Goal: Learn about a topic

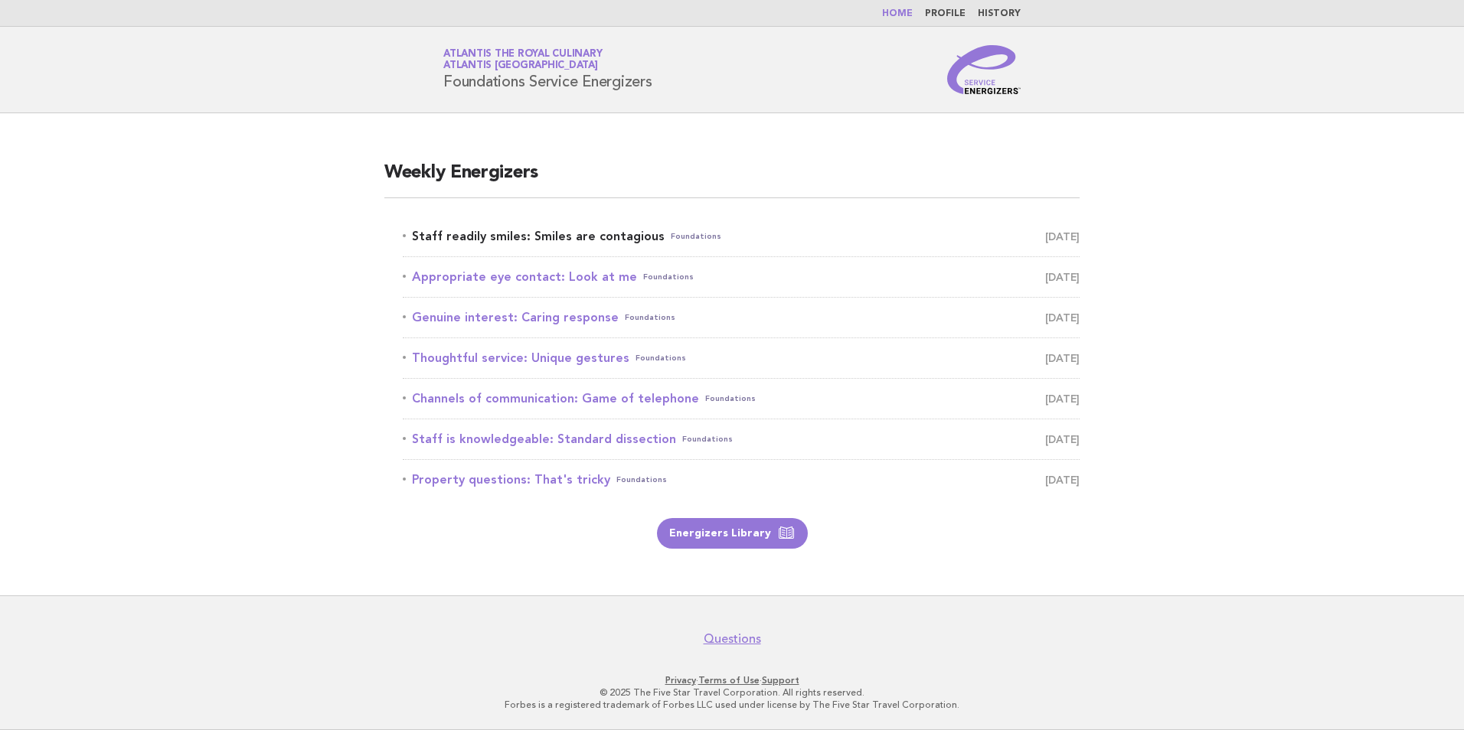
click at [612, 243] on link "Staff readily smiles: Smiles are contagious Foundations August 25" at bounding box center [741, 236] width 677 height 21
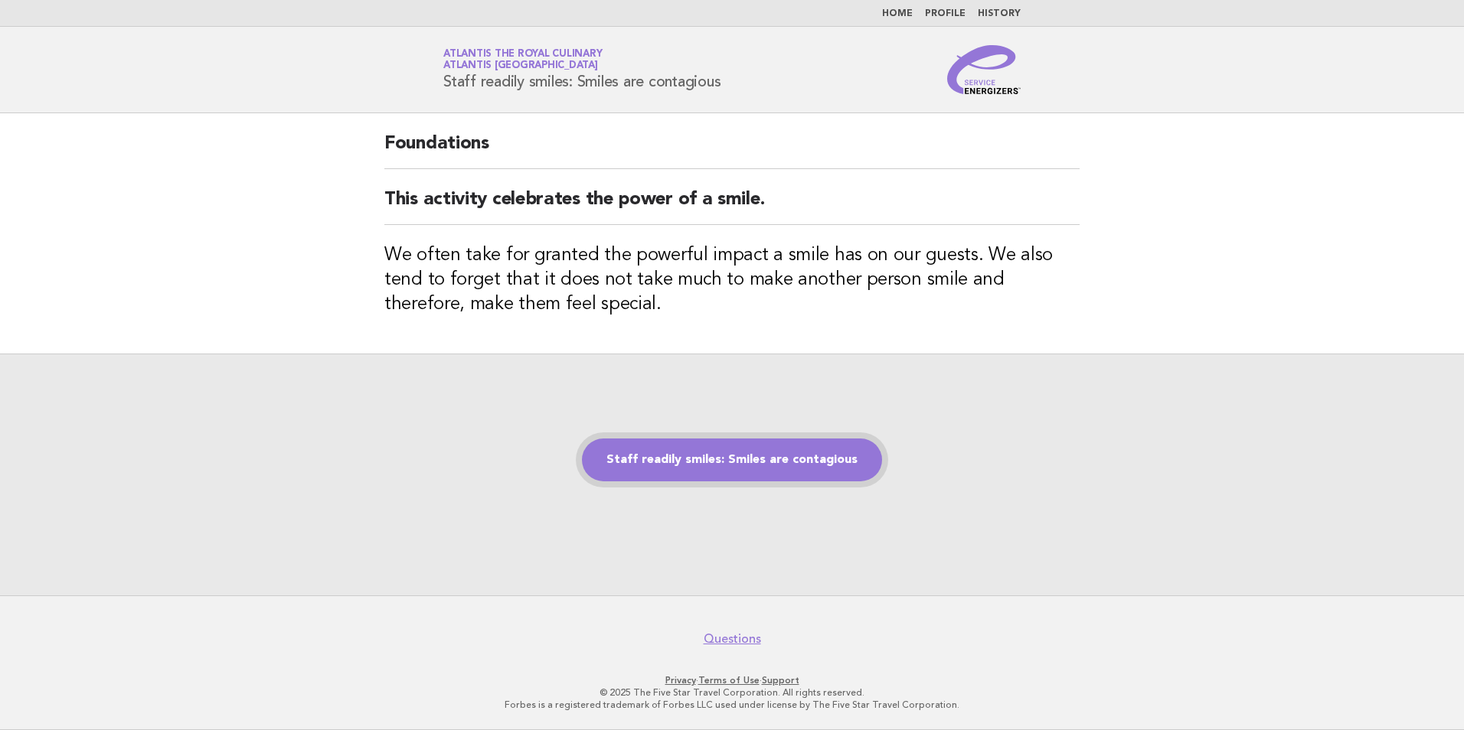
click at [708, 449] on link "Staff readily smiles: Smiles are contagious" at bounding box center [732, 460] width 300 height 43
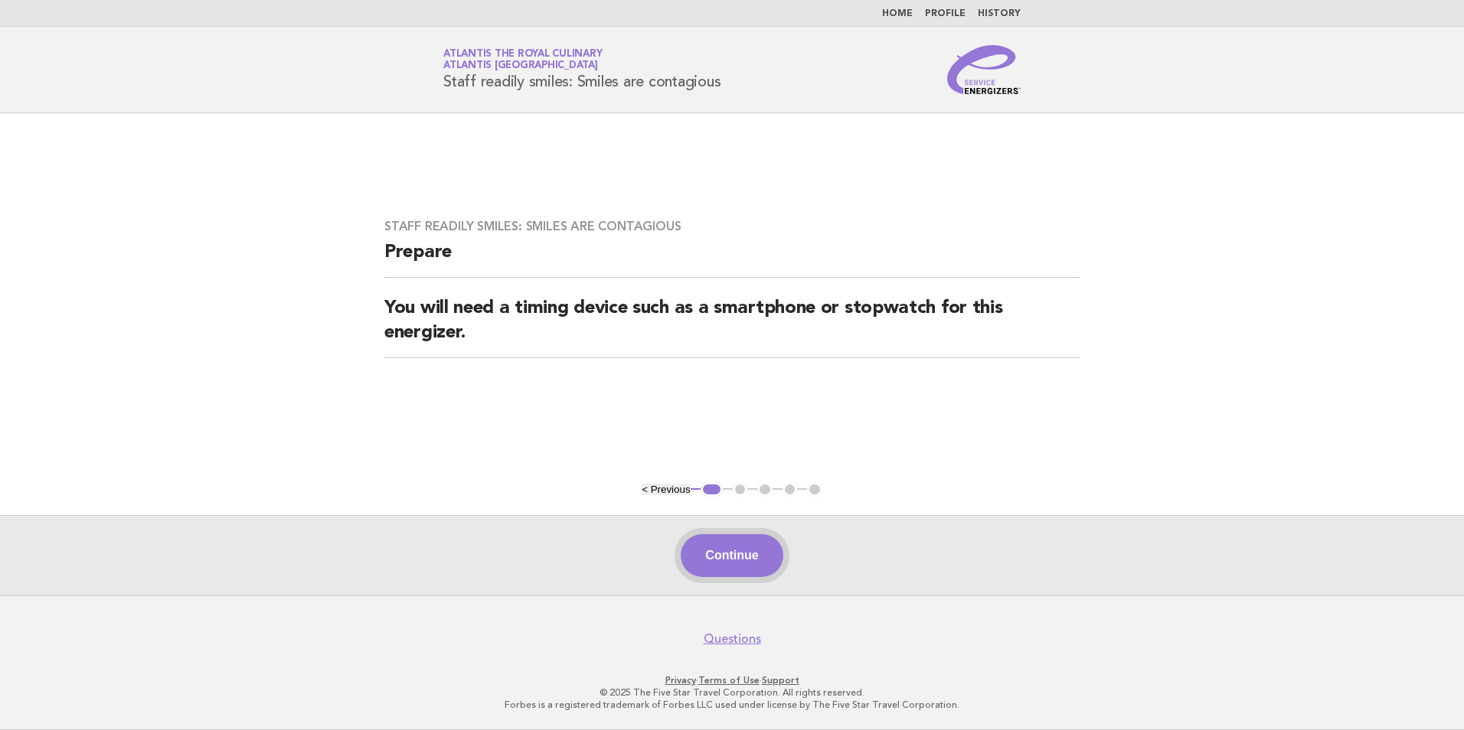
click at [743, 557] on button "Continue" at bounding box center [732, 555] width 102 height 43
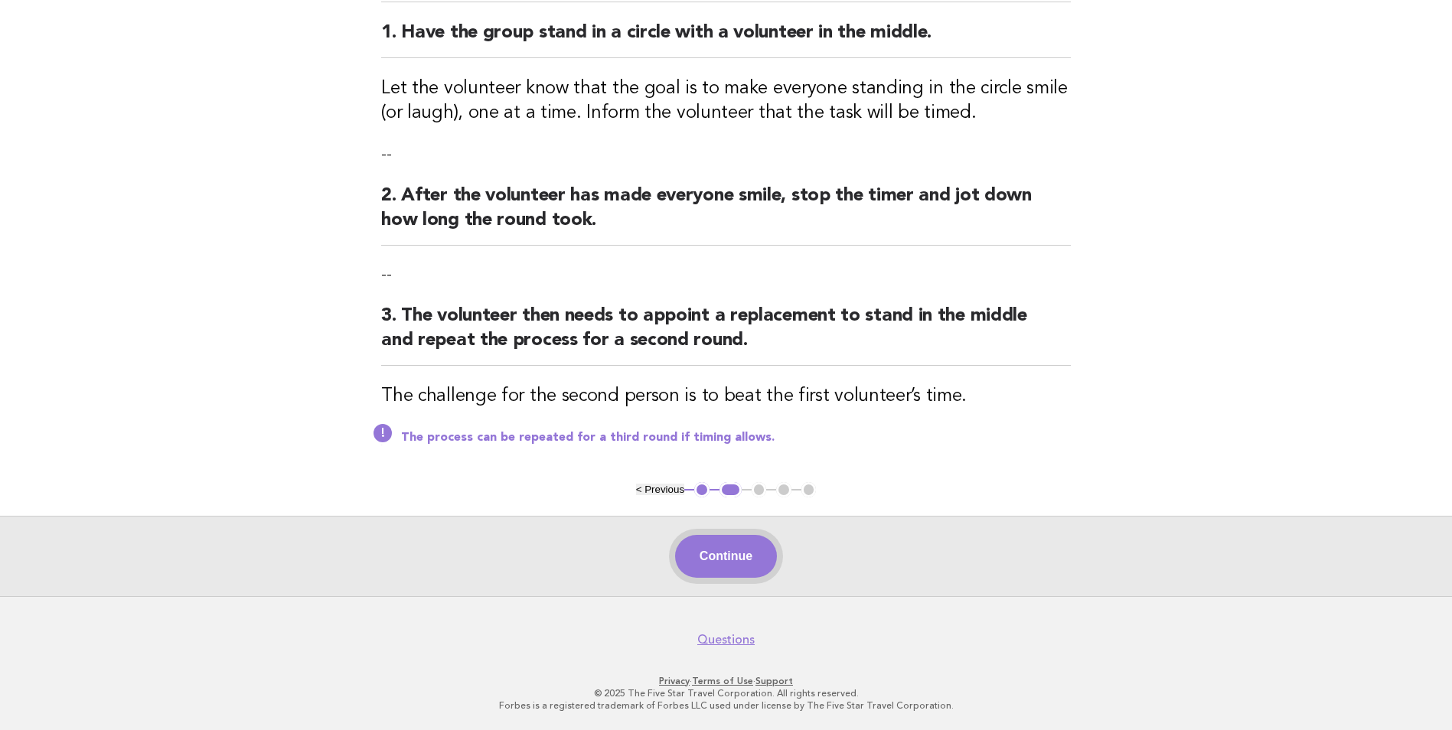
click at [723, 560] on button "Continue" at bounding box center [726, 556] width 102 height 43
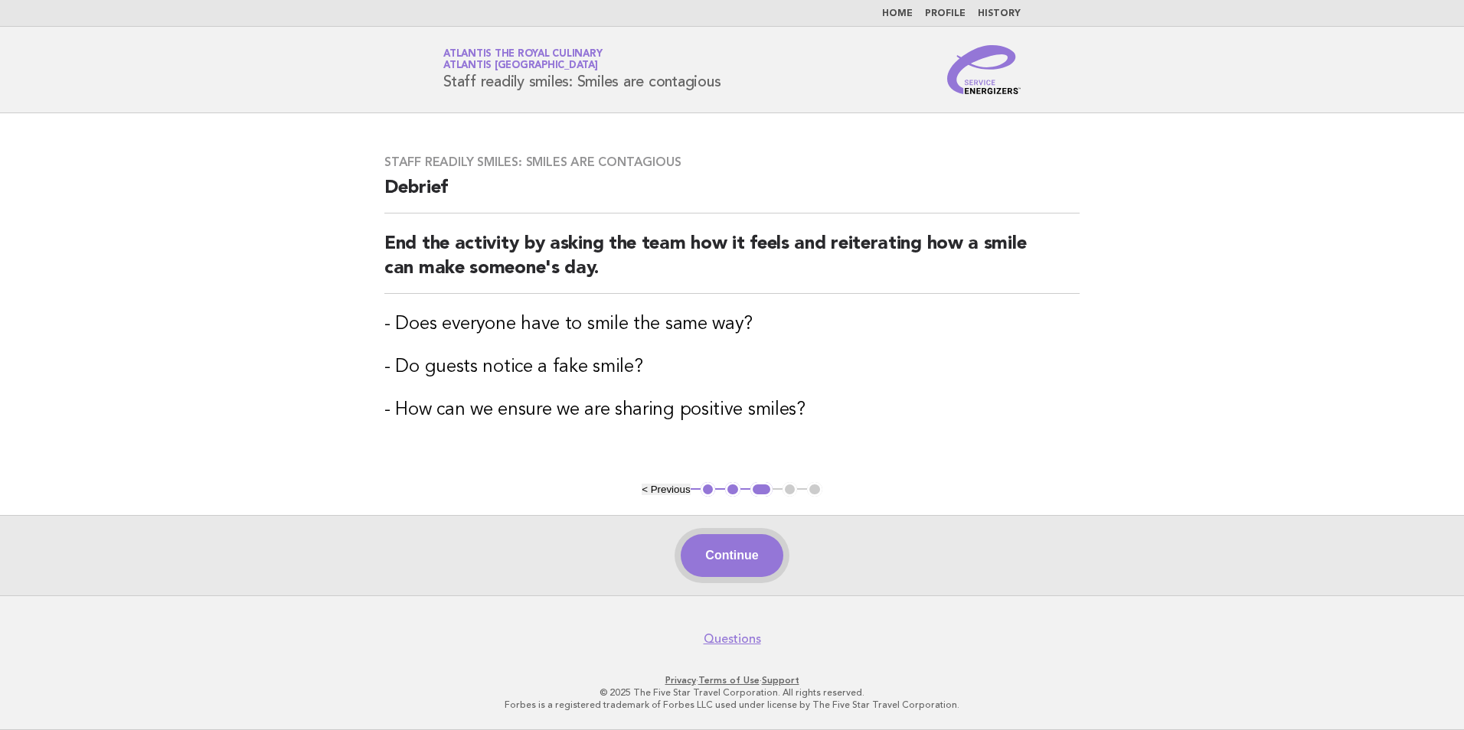
click at [746, 551] on button "Continue" at bounding box center [732, 555] width 102 height 43
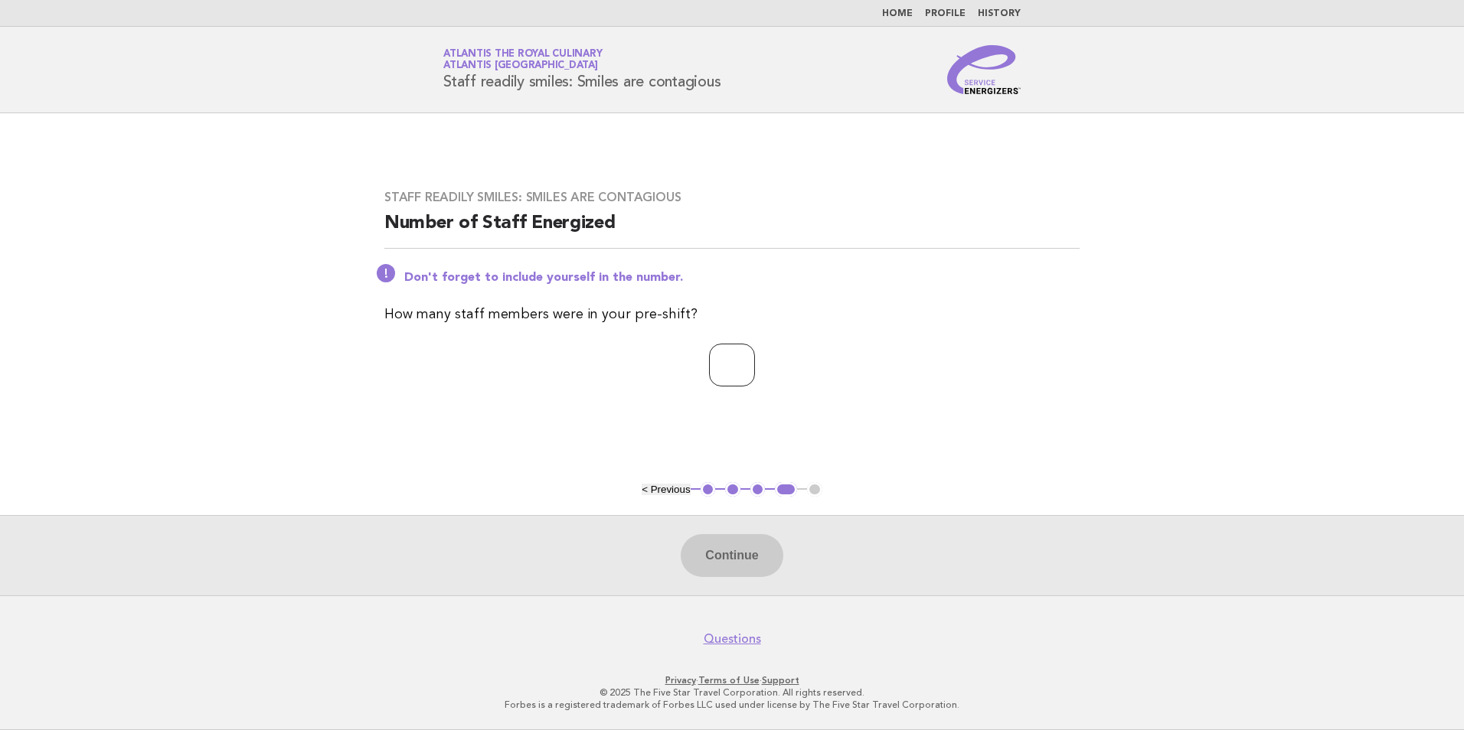
click at [720, 358] on input "number" at bounding box center [732, 365] width 46 height 43
type input "**"
click at [730, 557] on button "Continue" at bounding box center [732, 555] width 102 height 43
